Goal: Transaction & Acquisition: Subscribe to service/newsletter

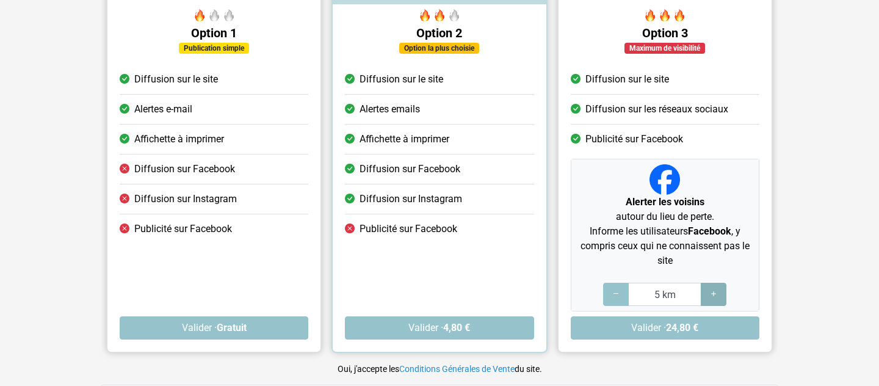
scroll to position [140, 0]
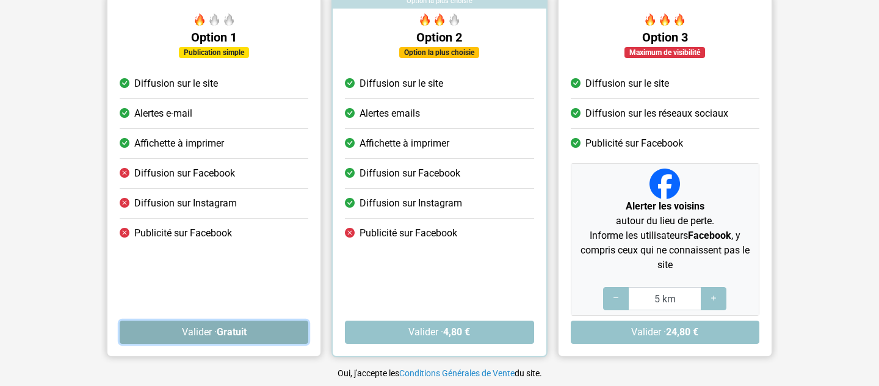
click at [220, 330] on strong "Gratuit" at bounding box center [232, 332] width 30 height 12
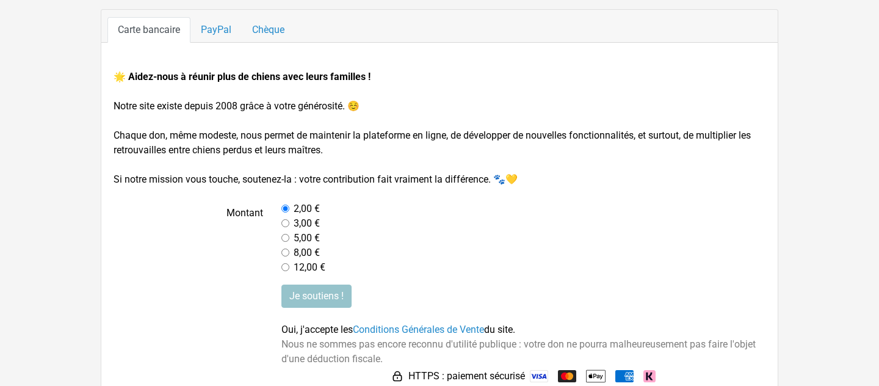
scroll to position [139, 0]
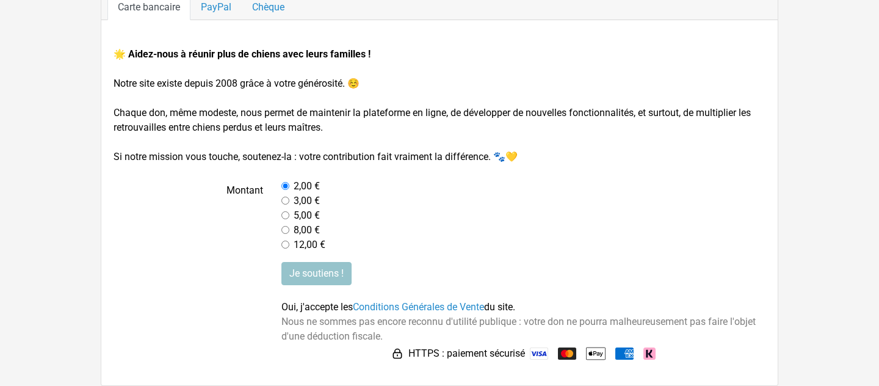
click at [482, 277] on div "Je soutiens ! Oui, j'accepte les Conditions Générales de Vente du site. Nous ne…" at bounding box center [523, 312] width 503 height 101
click at [316, 273] on input "Je soutiens !" at bounding box center [316, 273] width 70 height 23
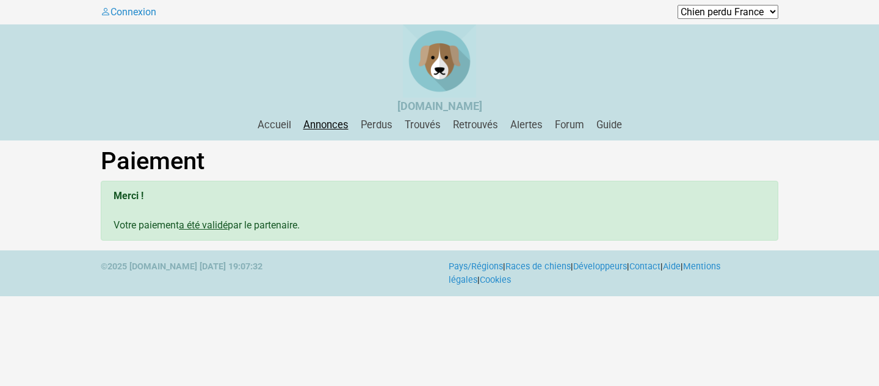
click at [327, 126] on link "Annonces" at bounding box center [325, 125] width 55 height 12
